Goal: Task Accomplishment & Management: Use online tool/utility

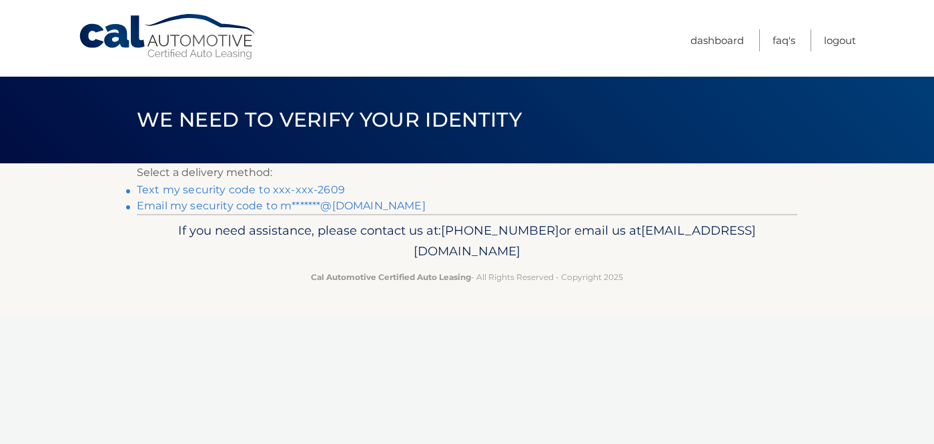
click at [319, 195] on link "Text my security code to xxx-xxx-2609" at bounding box center [241, 189] width 208 height 13
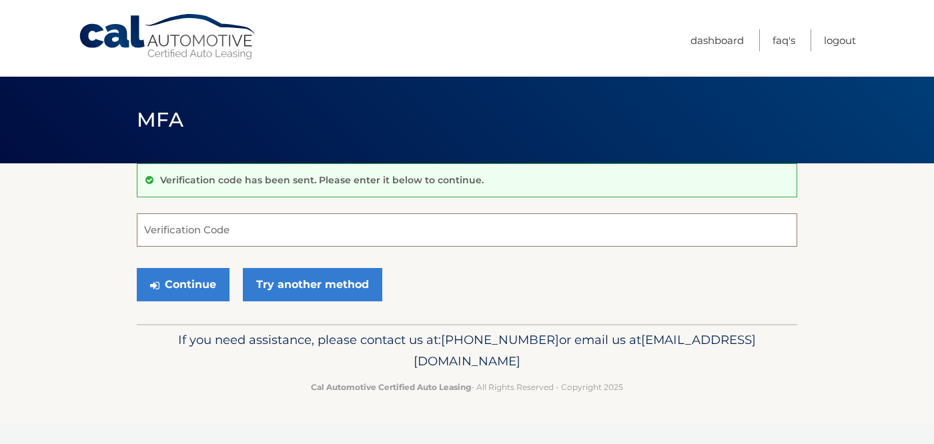
click at [317, 230] on input "Verification Code" at bounding box center [467, 229] width 660 height 33
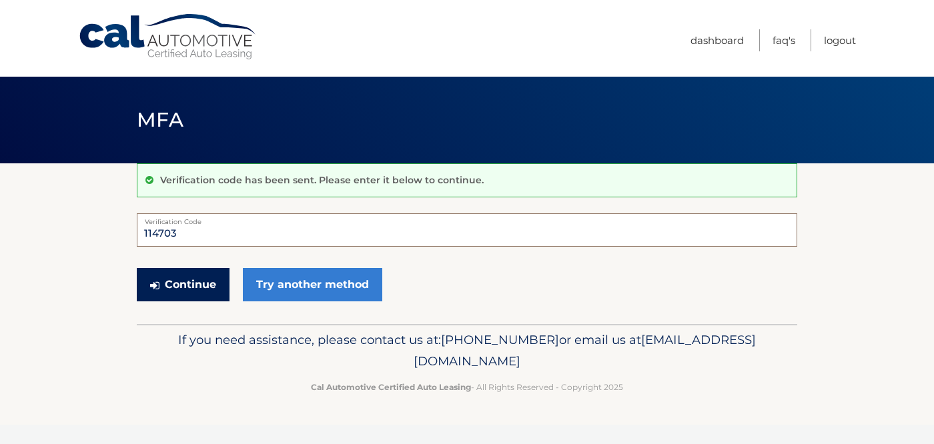
type input "114703"
click at [202, 295] on button "Continue" at bounding box center [183, 284] width 93 height 33
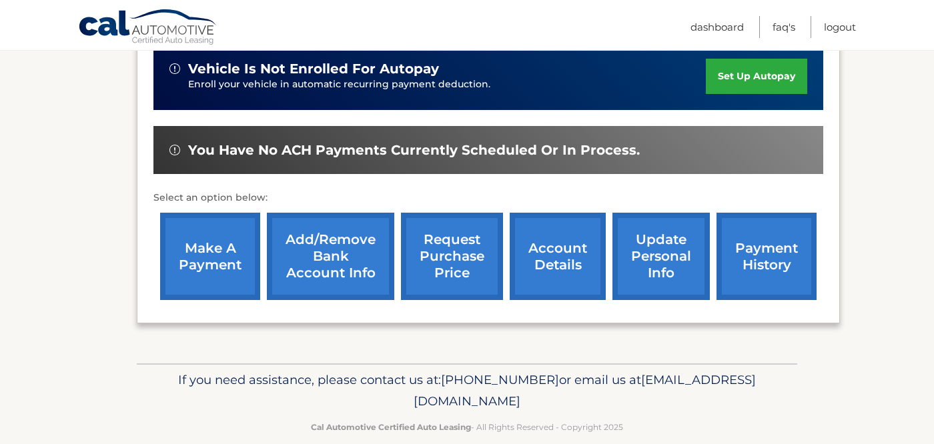
scroll to position [347, 0]
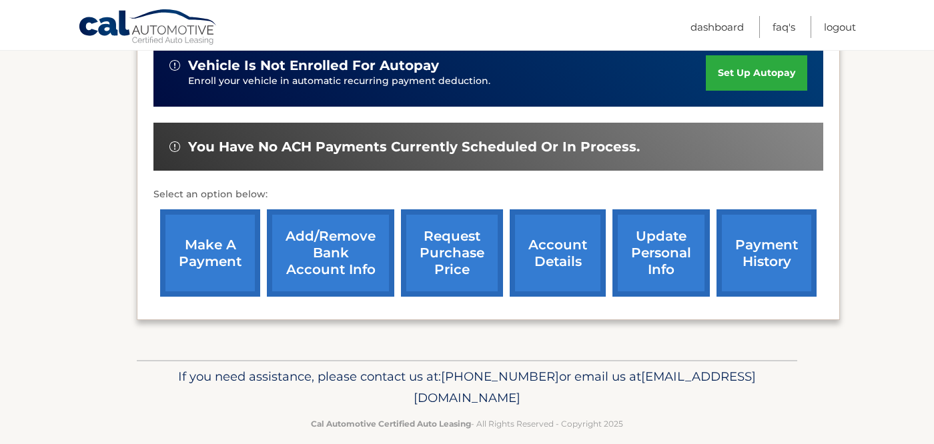
click at [212, 253] on link "make a payment" at bounding box center [210, 252] width 100 height 87
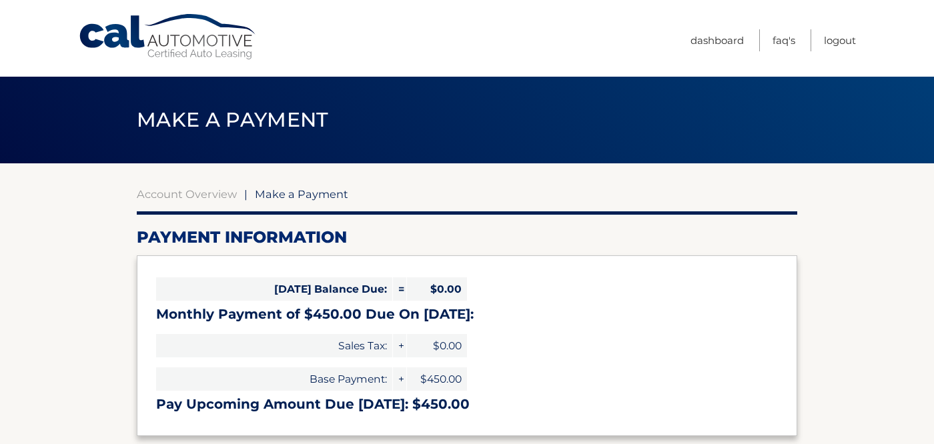
select select "OGJjODkyNDUtZmYyNS00OTAxLTg2YWYtYzNkZDgwN2M3Zjg0"
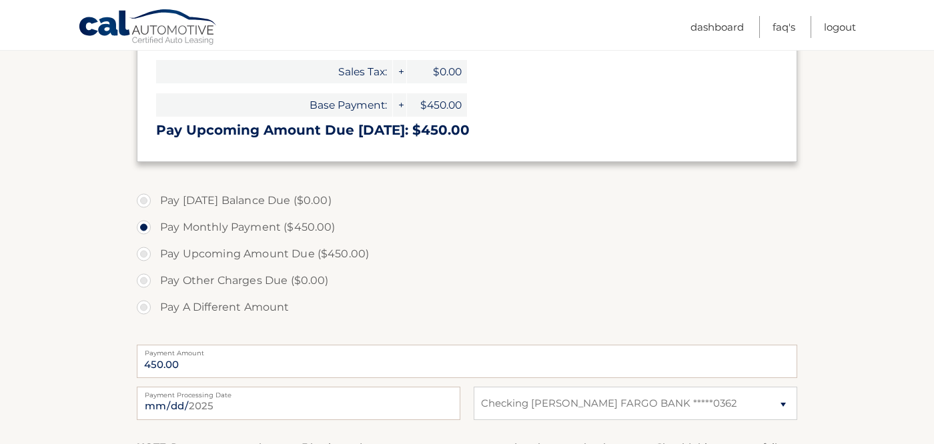
scroll to position [303, 0]
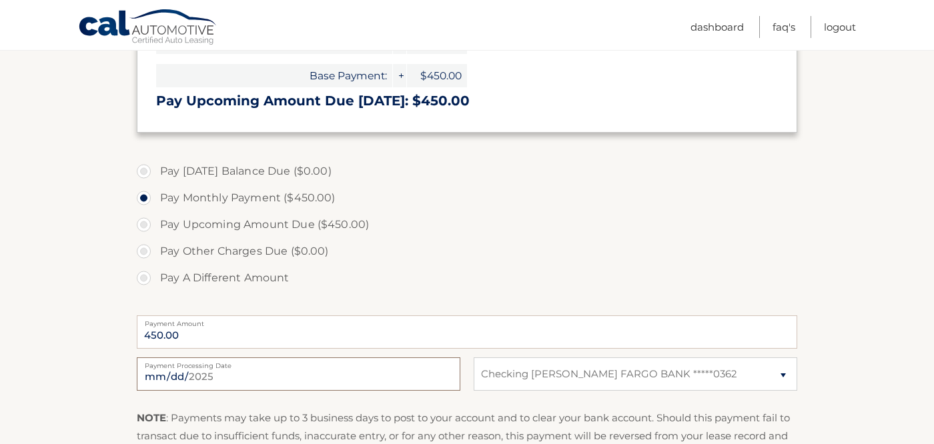
click at [295, 373] on input "2025-09-30" at bounding box center [298, 373] width 323 height 33
click at [447, 380] on input "2025-09-30" at bounding box center [298, 373] width 323 height 33
type input "2025-10-21"
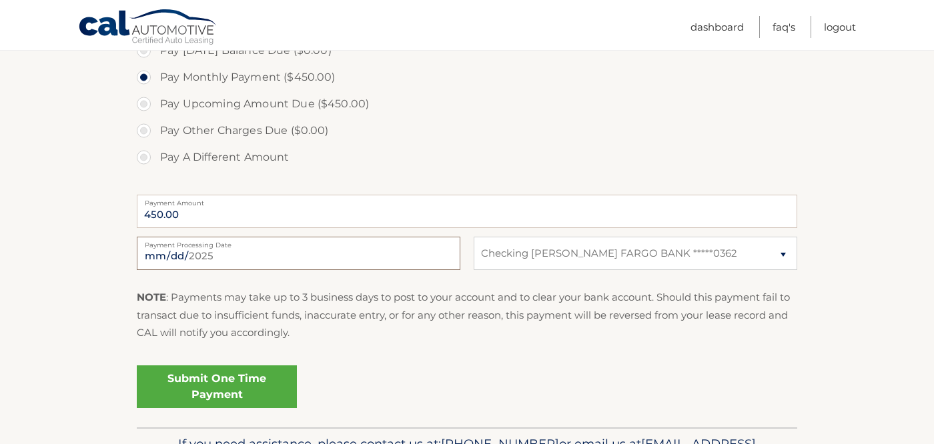
scroll to position [452, 0]
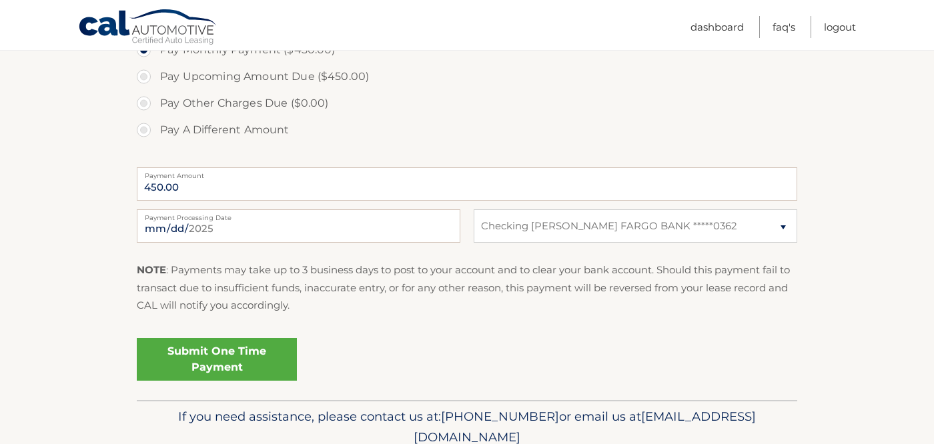
click at [211, 363] on link "Submit One Time Payment" at bounding box center [217, 359] width 160 height 43
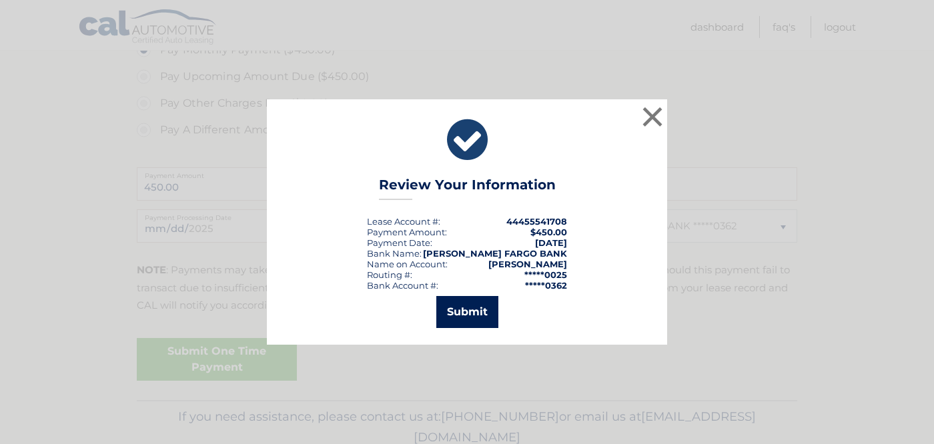
click at [450, 314] on button "Submit" at bounding box center [467, 312] width 62 height 32
